Goal: Obtain resource: Download file/media

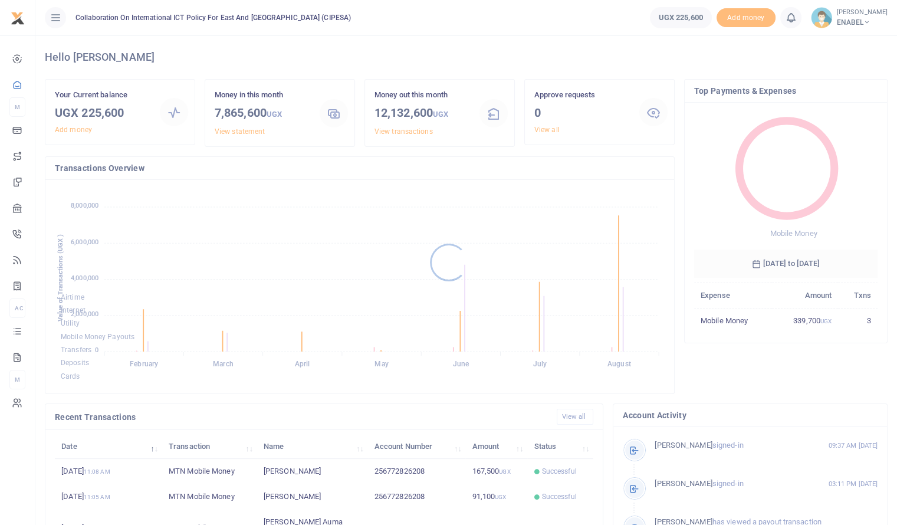
scroll to position [156, 175]
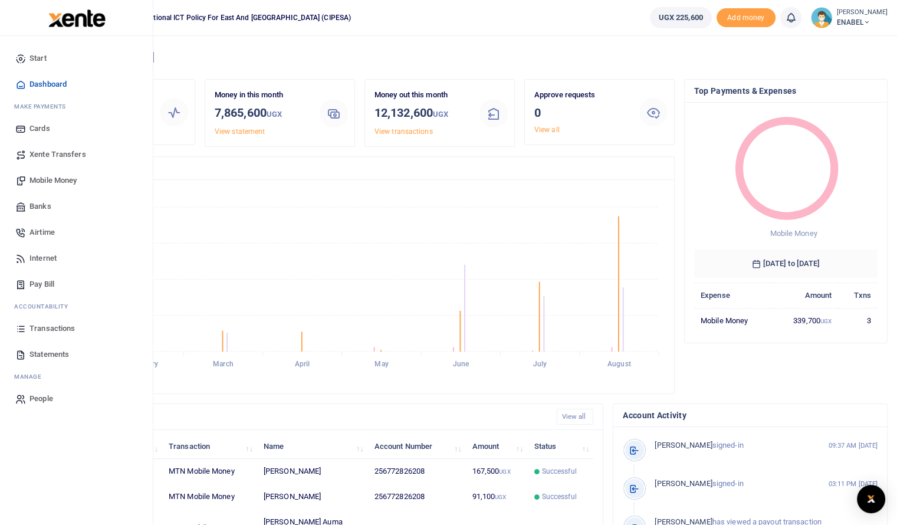
click at [50, 178] on span "Mobile Money" at bounding box center [53, 181] width 47 height 12
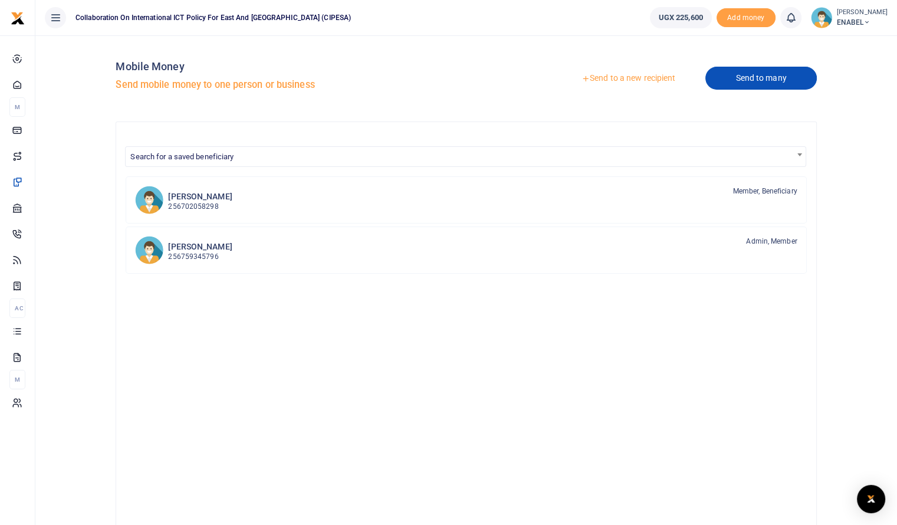
click at [737, 74] on link "Send to many" at bounding box center [761, 78] width 111 height 23
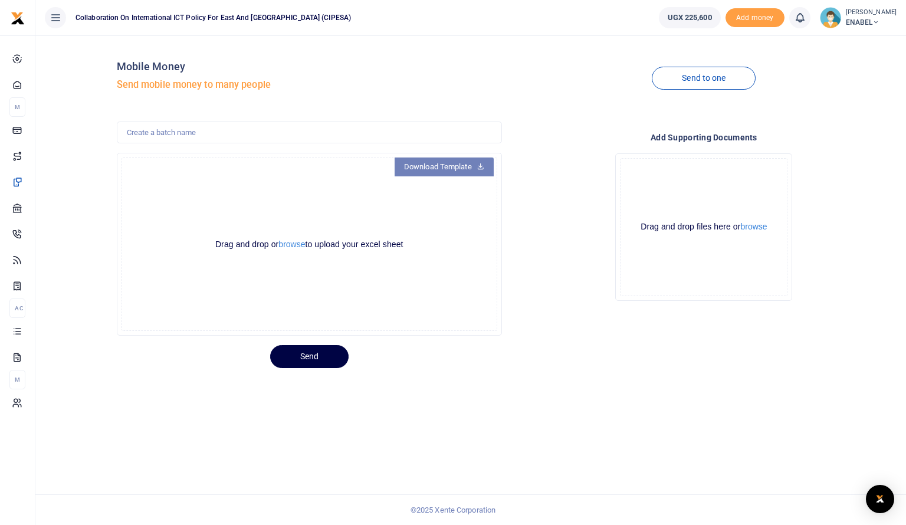
click at [431, 171] on link "Download Template" at bounding box center [444, 167] width 99 height 19
